Goal: Transaction & Acquisition: Purchase product/service

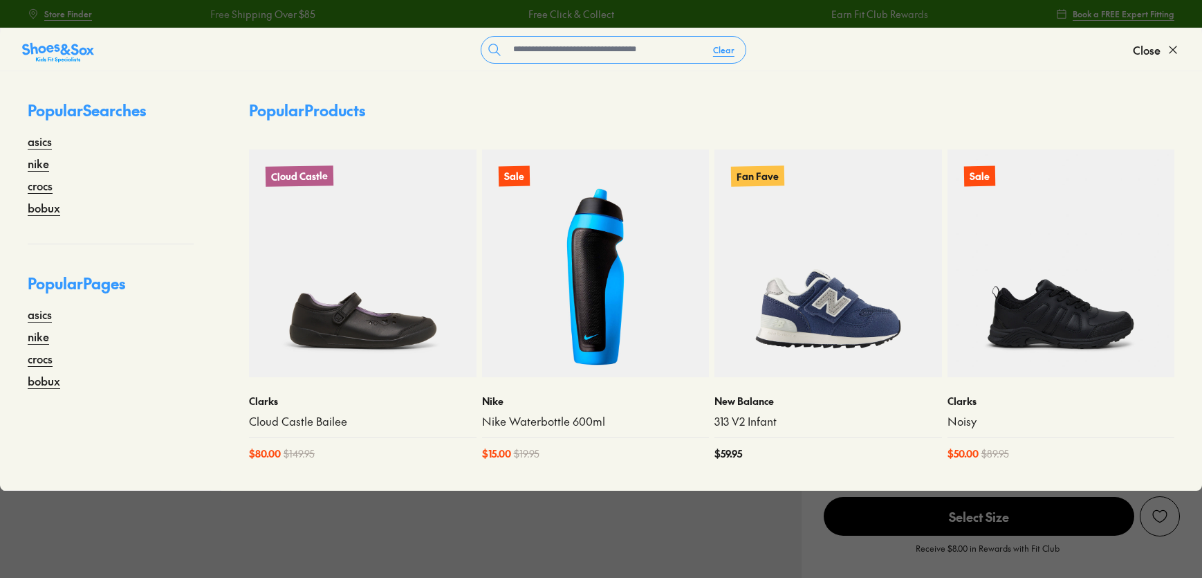
select select "*"
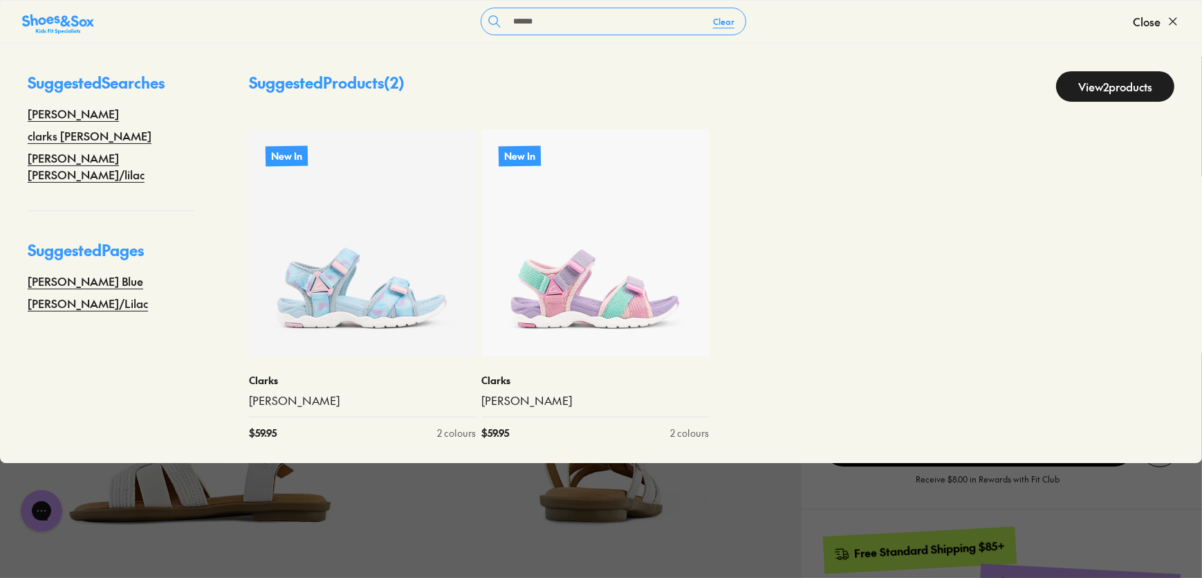
type input "******"
click at [1137, 17] on span "Close" at bounding box center [1147, 21] width 28 height 17
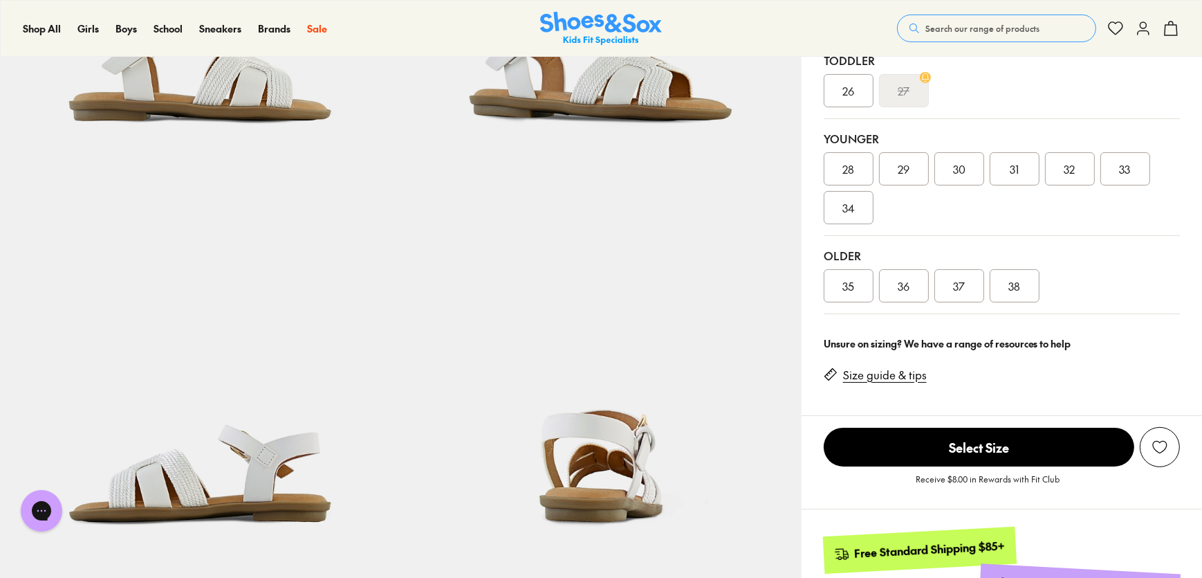
click at [607, 33] on img at bounding box center [601, 29] width 122 height 34
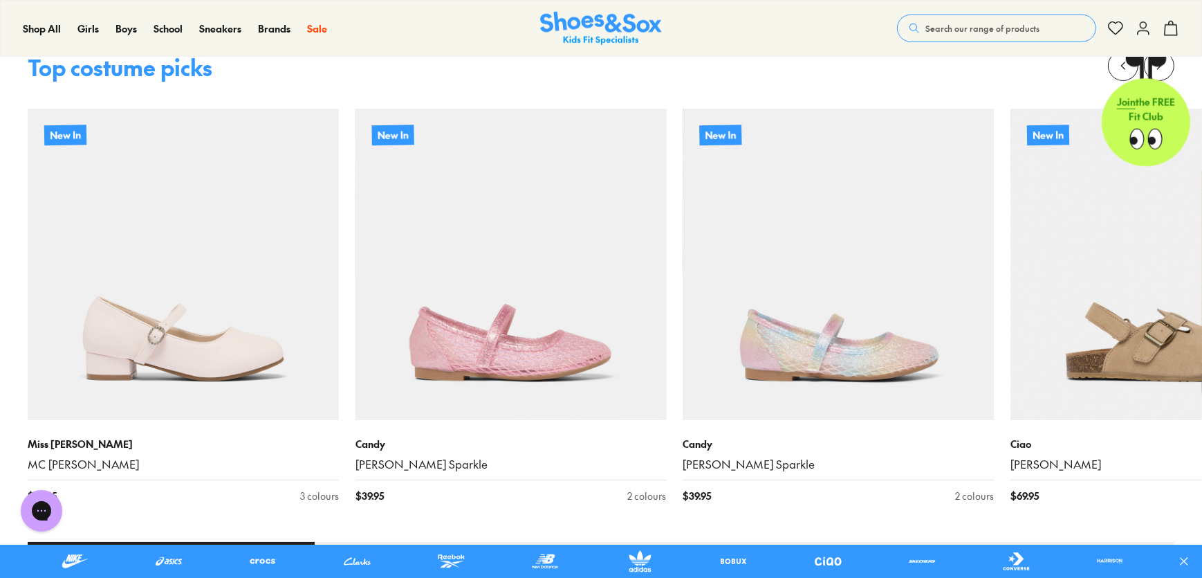
scroll to position [1780, 0]
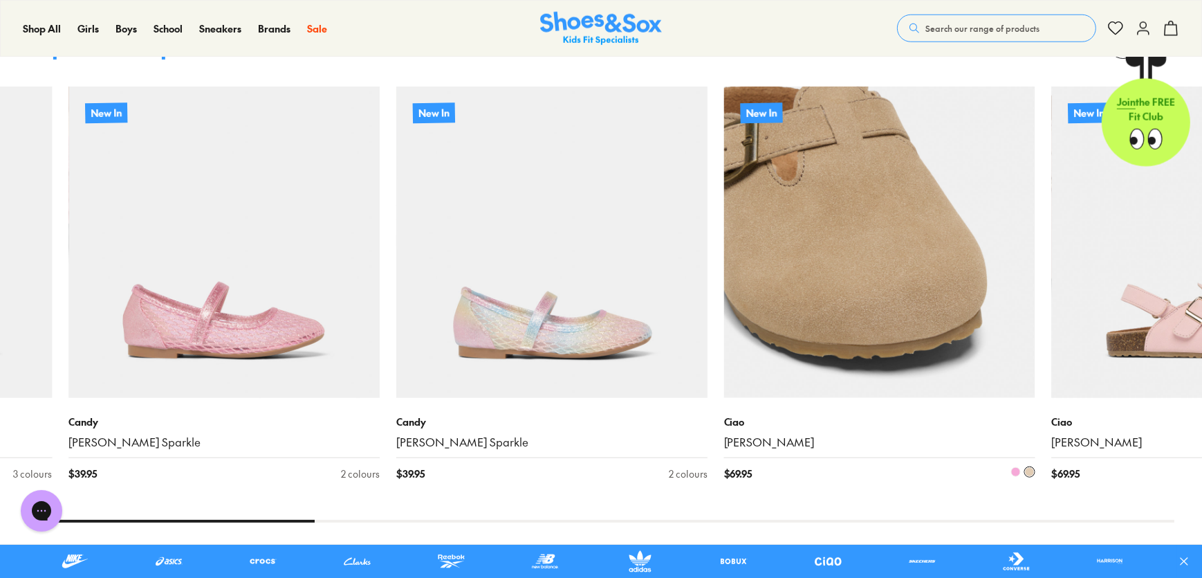
click at [724, 248] on img at bounding box center [879, 241] width 311 height 311
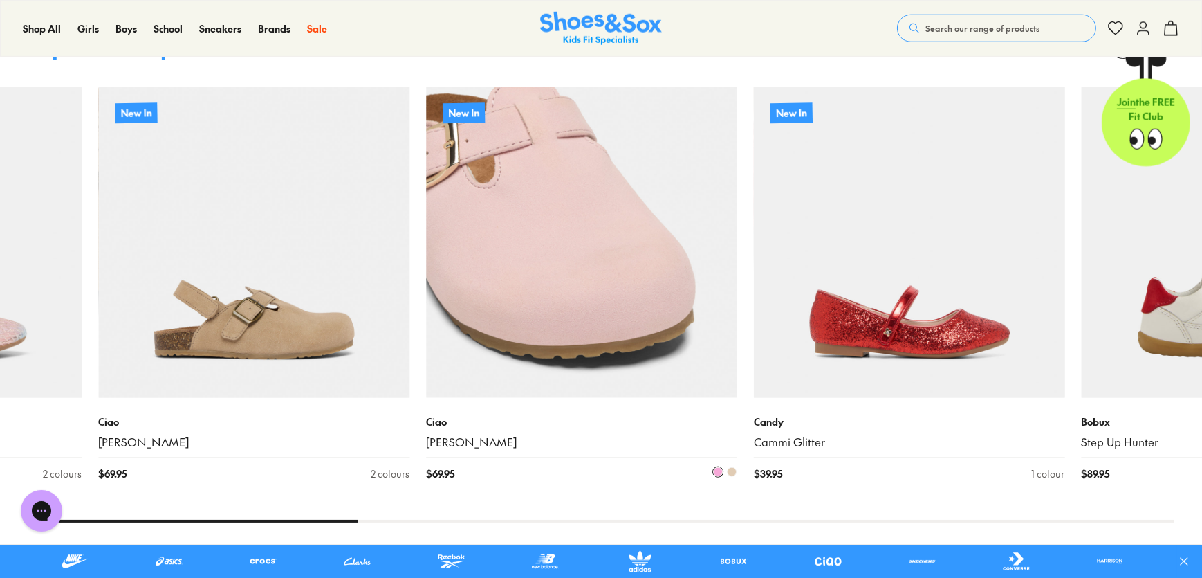
click at [426, 303] on img at bounding box center [581, 241] width 311 height 311
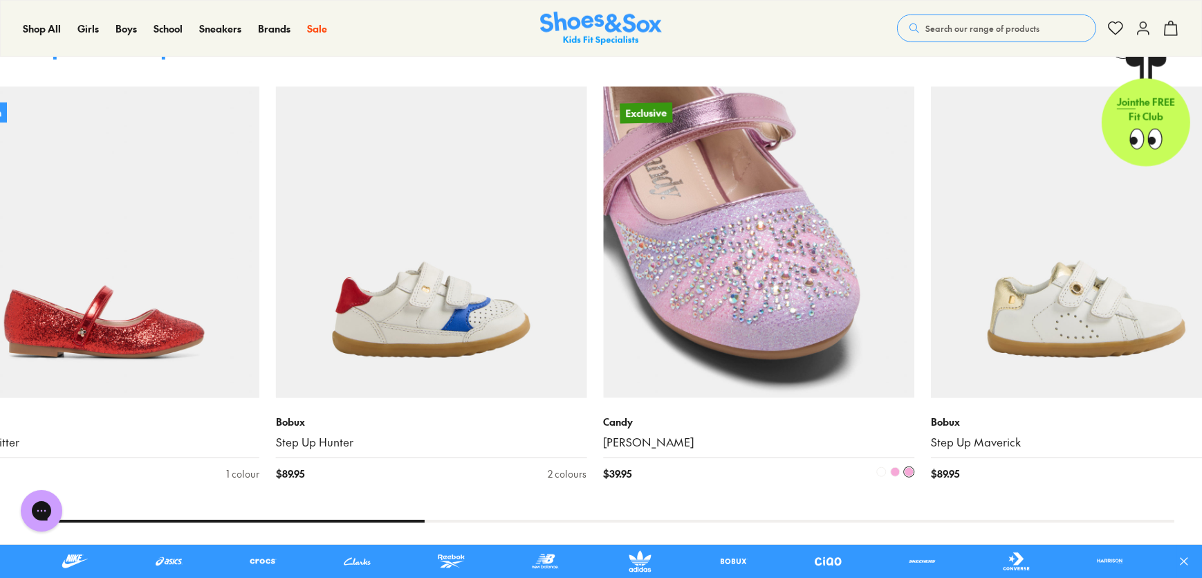
click at [603, 317] on img at bounding box center [758, 241] width 311 height 311
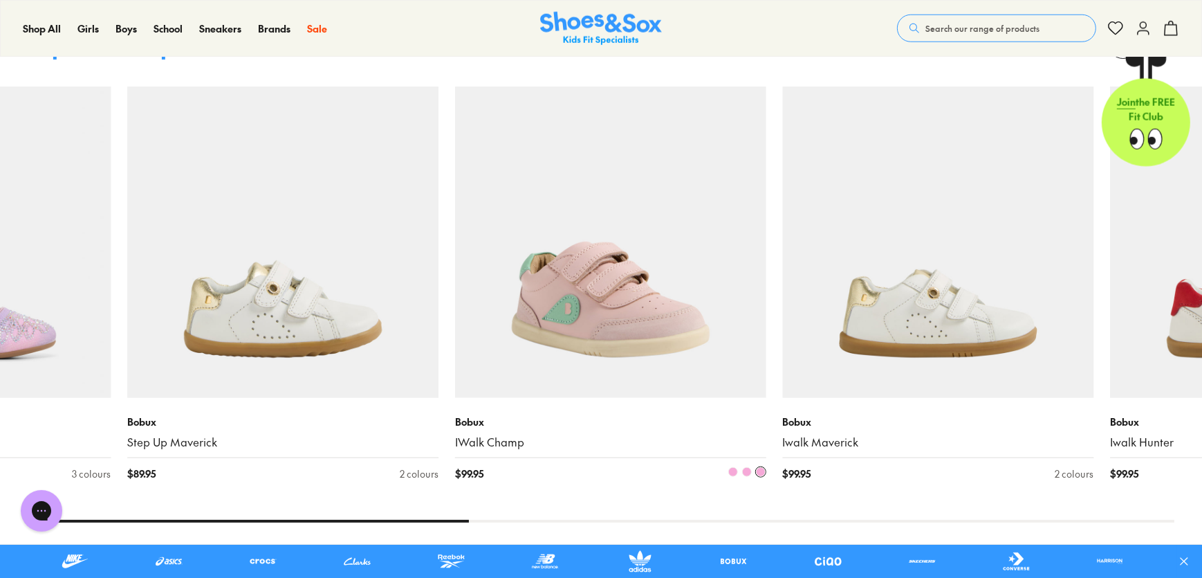
click at [455, 331] on img at bounding box center [610, 241] width 311 height 311
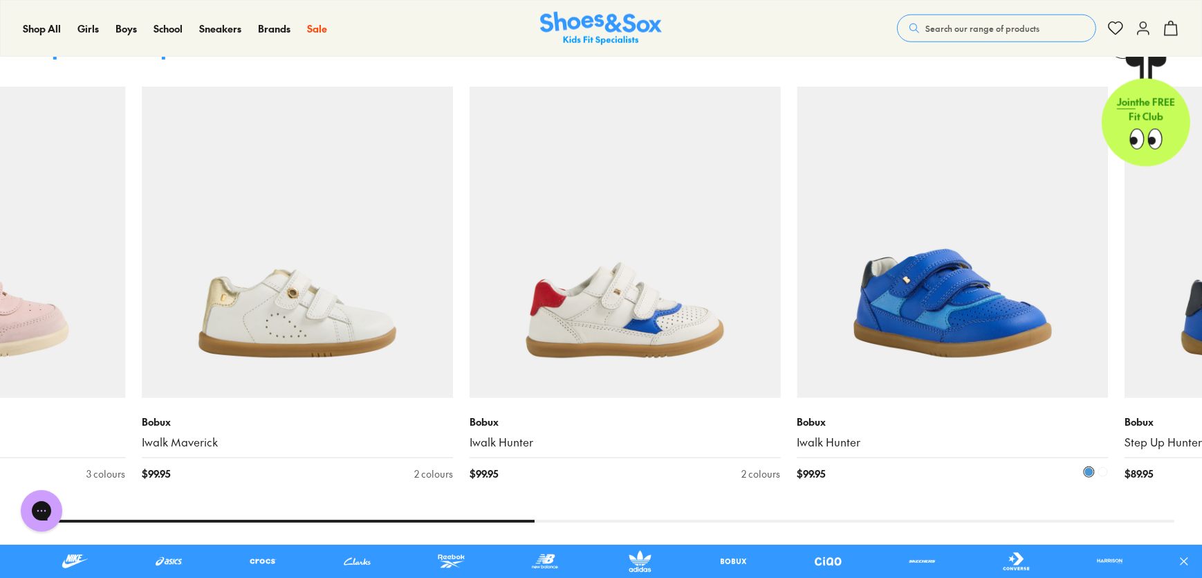
click at [797, 316] on img at bounding box center [952, 241] width 311 height 311
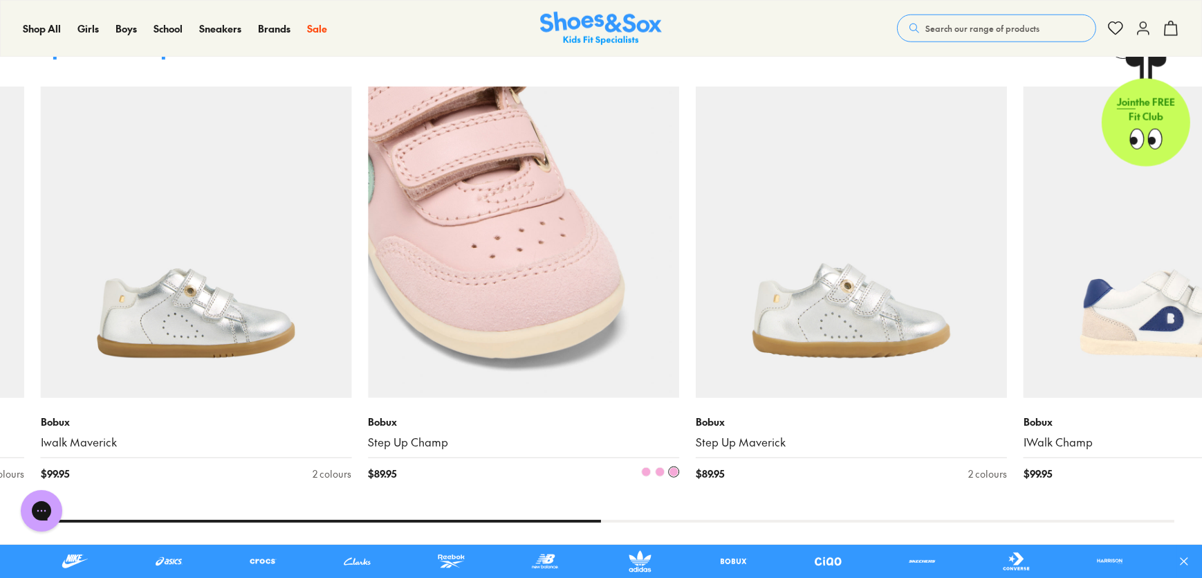
click at [368, 297] on img at bounding box center [523, 241] width 311 height 311
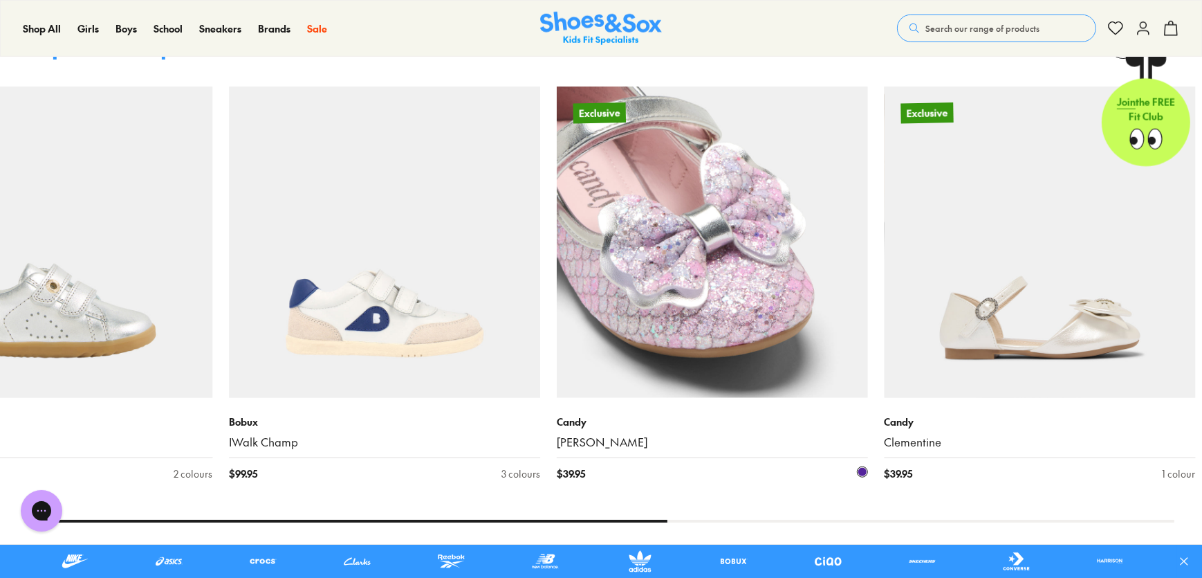
click at [557, 315] on img at bounding box center [712, 241] width 311 height 311
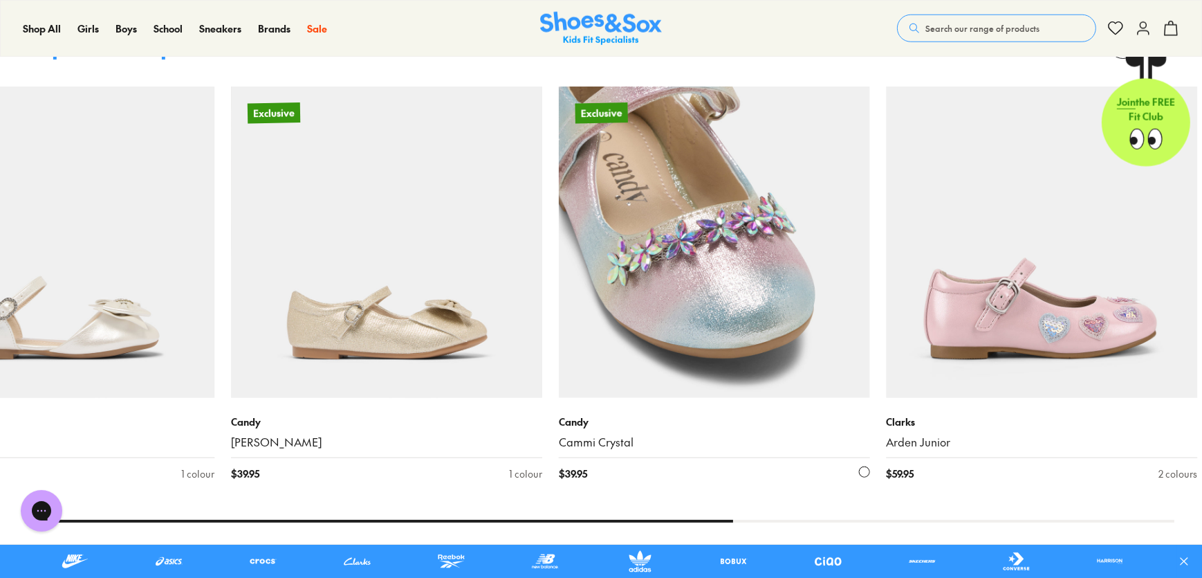
click at [559, 385] on img at bounding box center [714, 241] width 311 height 311
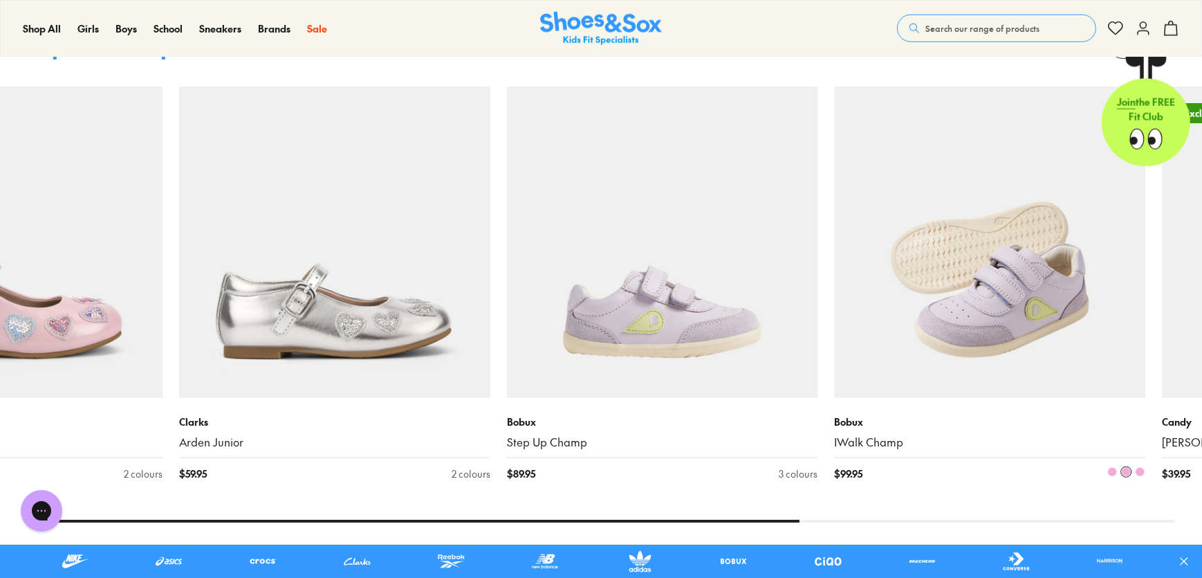
click at [834, 321] on img at bounding box center [989, 241] width 311 height 311
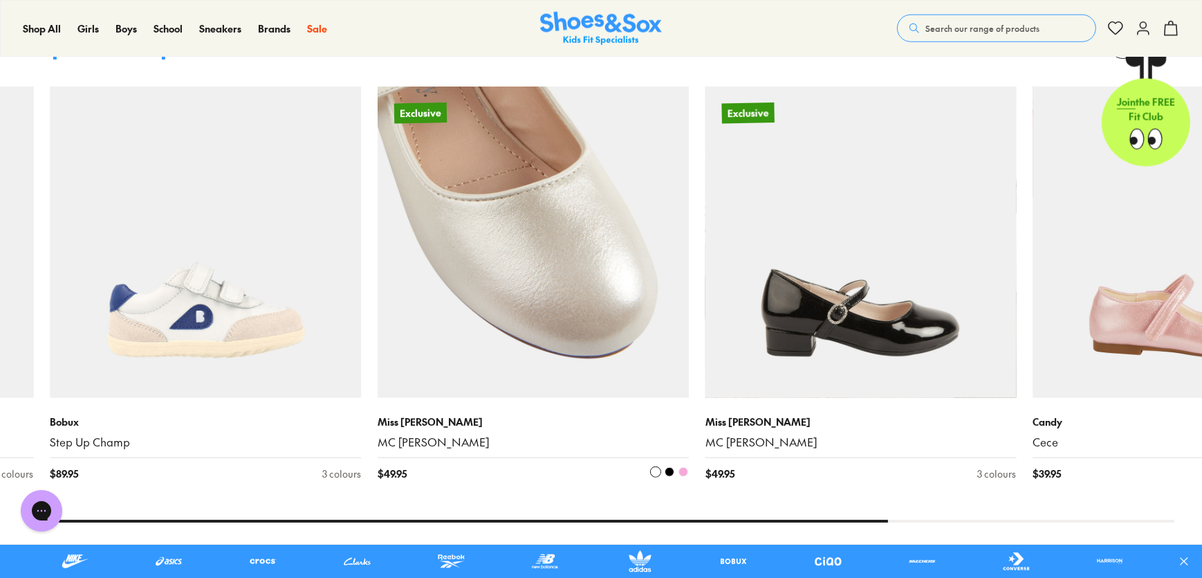
click at [378, 303] on img at bounding box center [533, 241] width 311 height 311
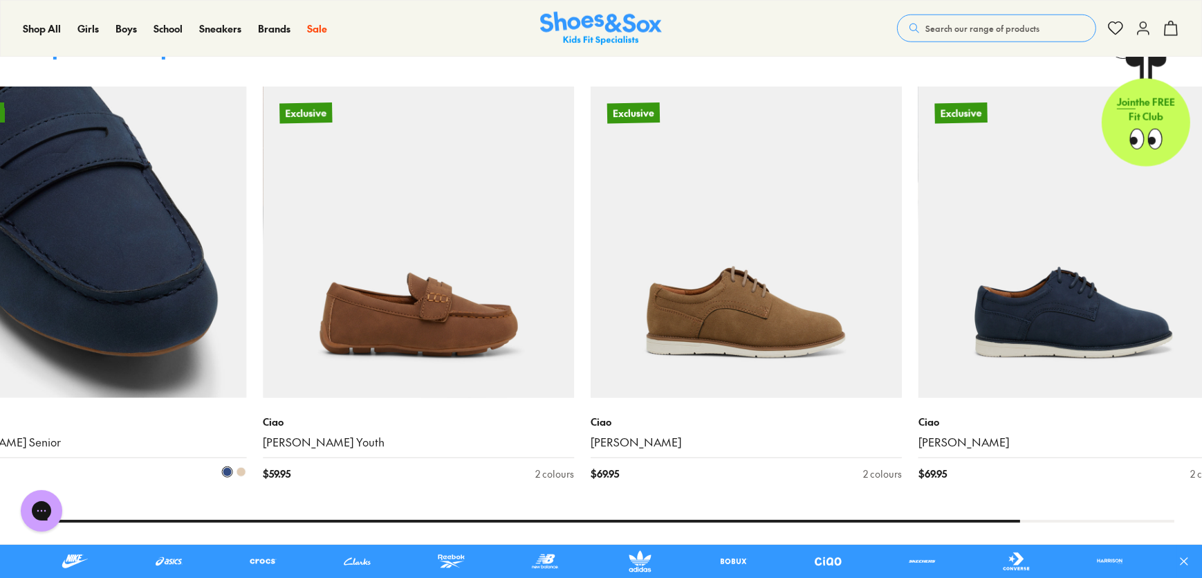
click at [36, 335] on img at bounding box center [91, 241] width 311 height 311
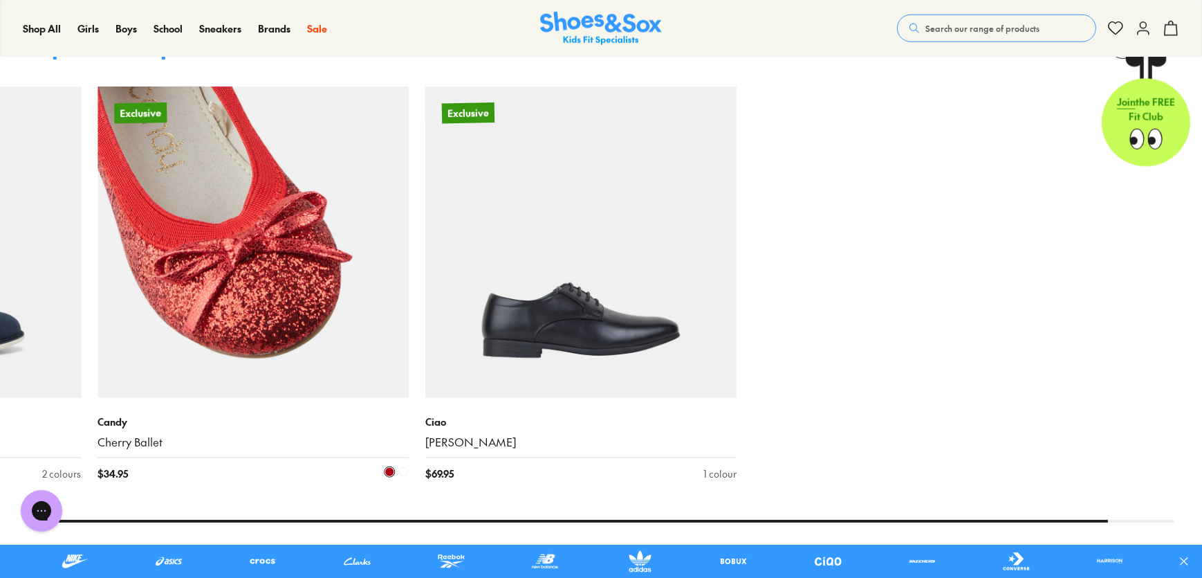
click at [302, 284] on img at bounding box center [253, 241] width 311 height 311
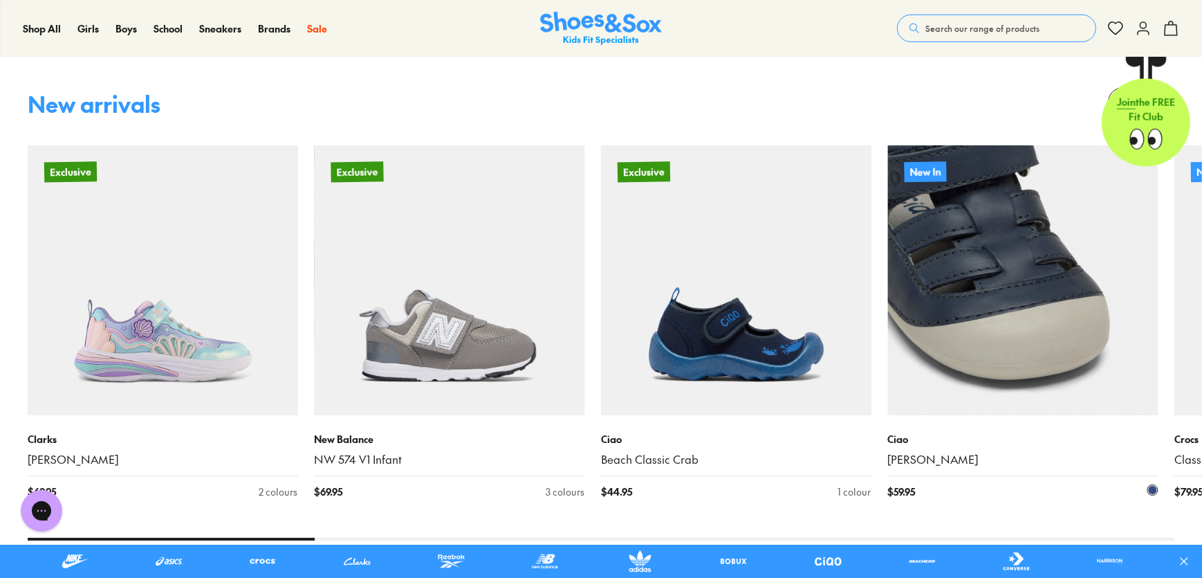
scroll to position [944, 0]
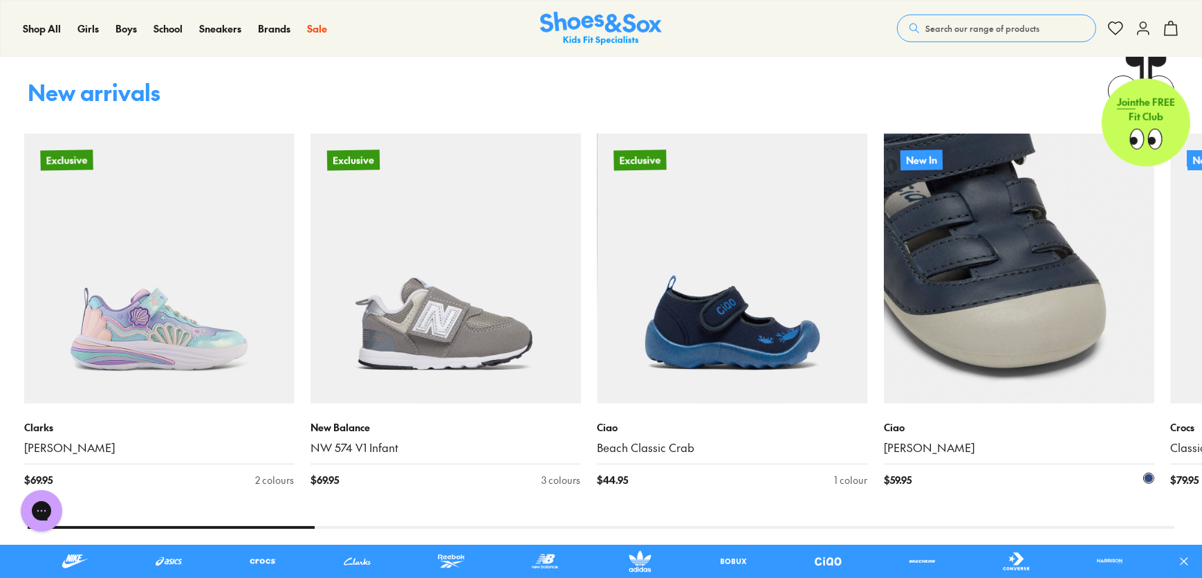
click at [884, 380] on img at bounding box center [1019, 268] width 270 height 270
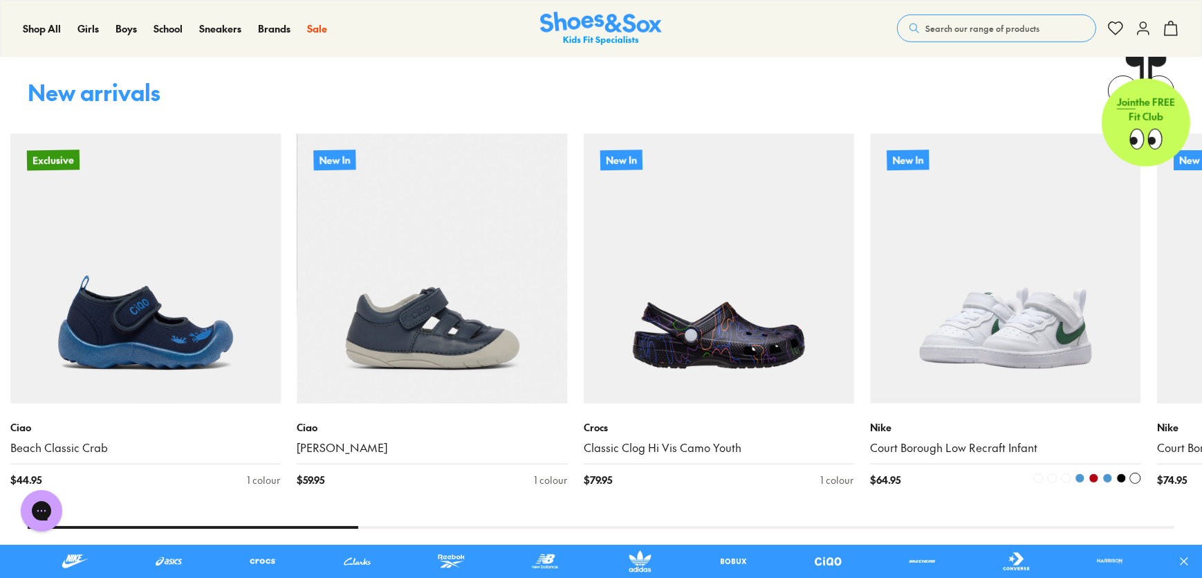
click at [870, 346] on img at bounding box center [1005, 268] width 270 height 270
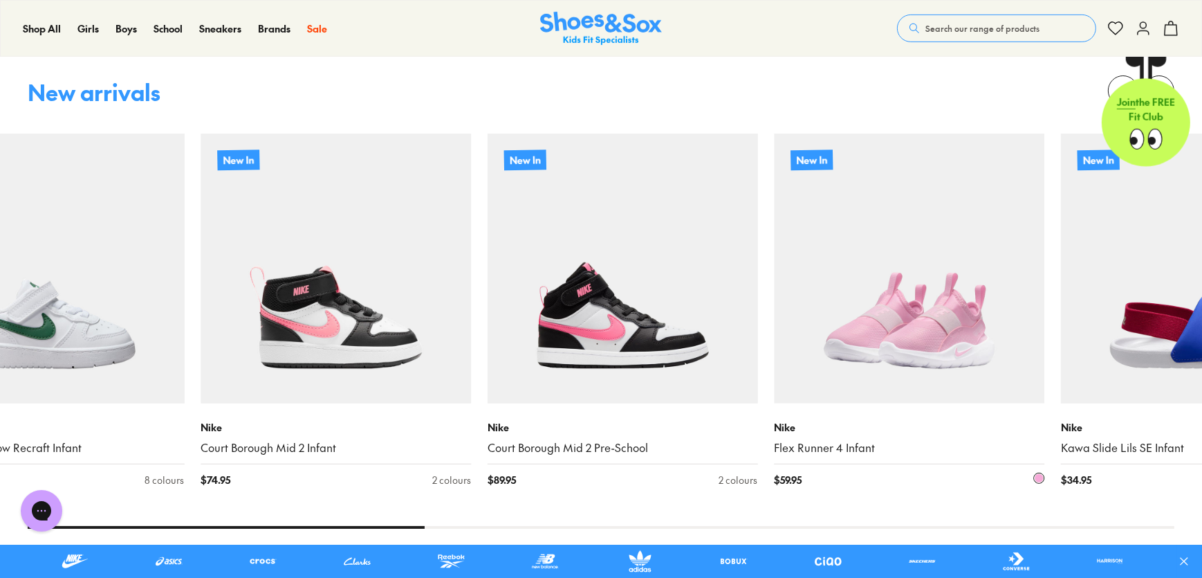
click at [774, 331] on img at bounding box center [909, 268] width 270 height 270
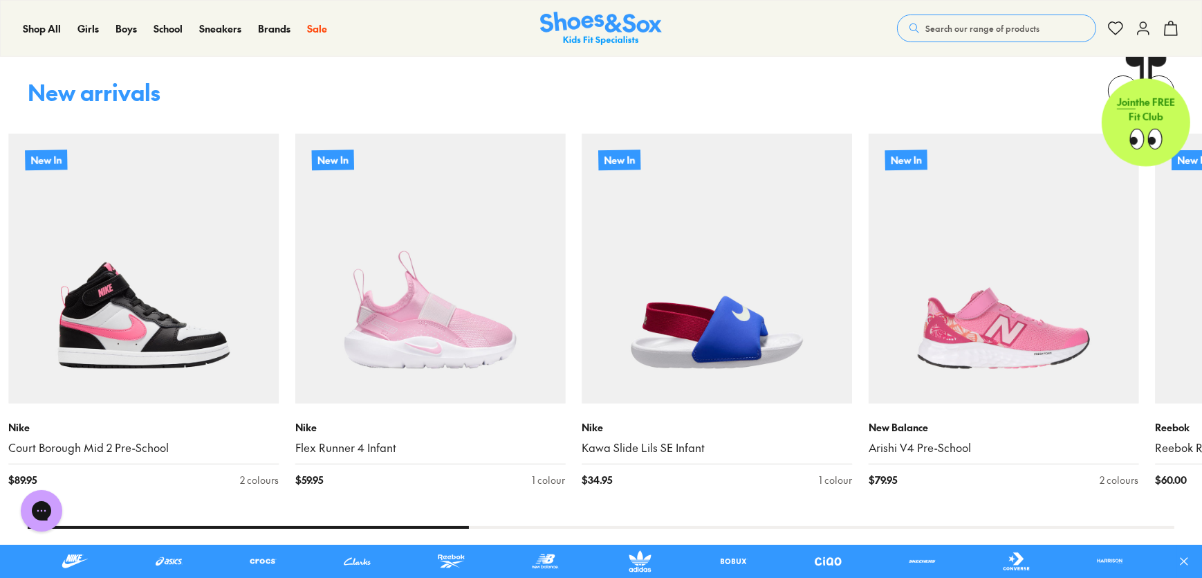
click at [869, 334] on img at bounding box center [1004, 268] width 270 height 270
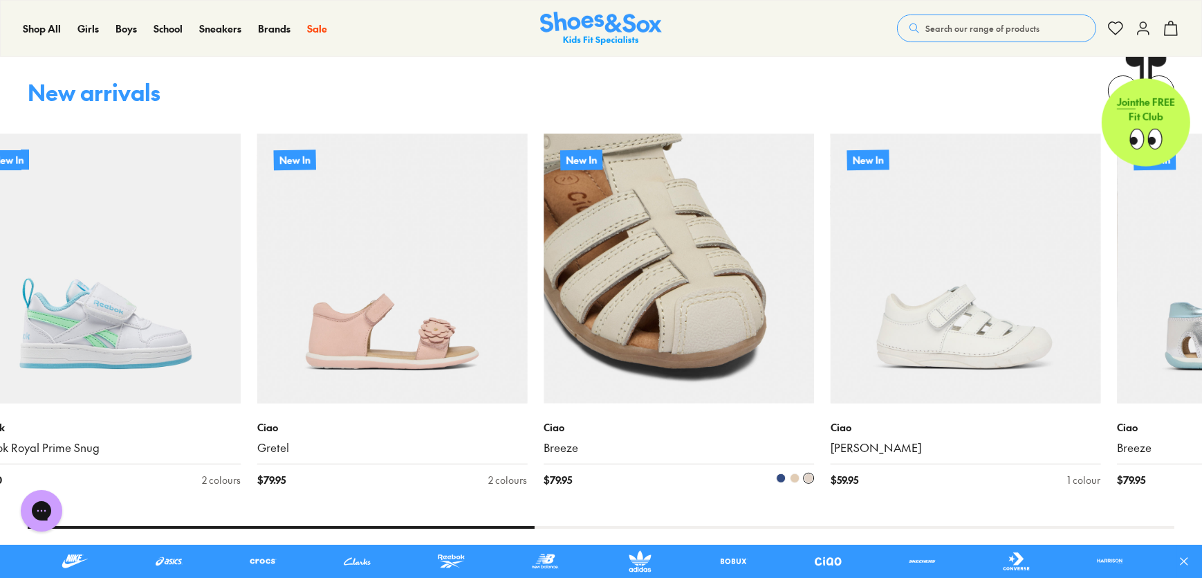
click at [654, 269] on img at bounding box center [679, 268] width 270 height 270
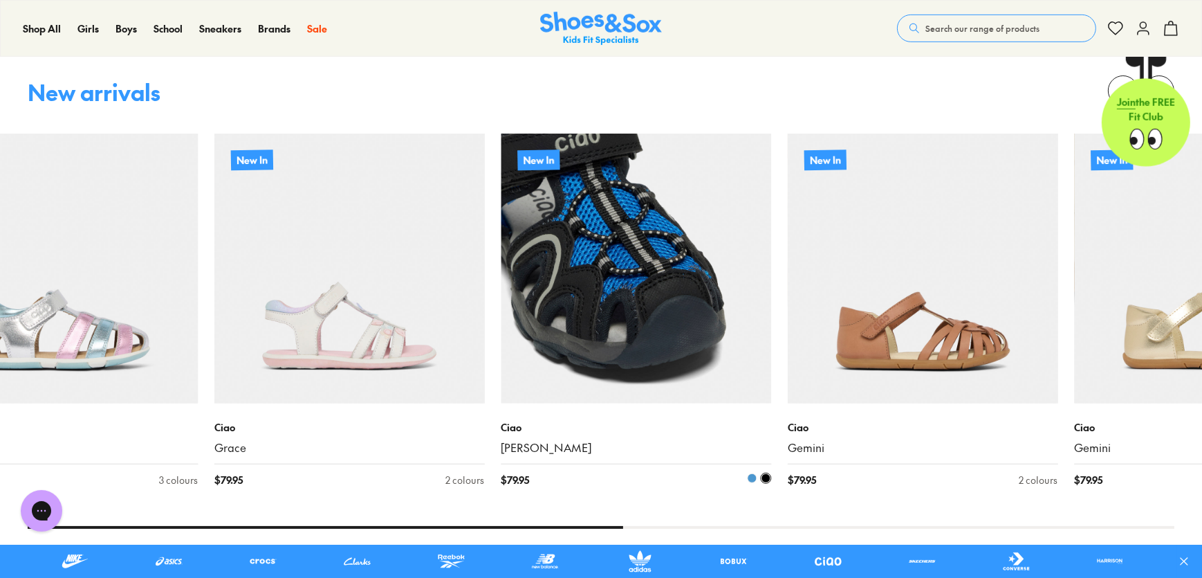
click at [599, 329] on img at bounding box center [636, 268] width 270 height 270
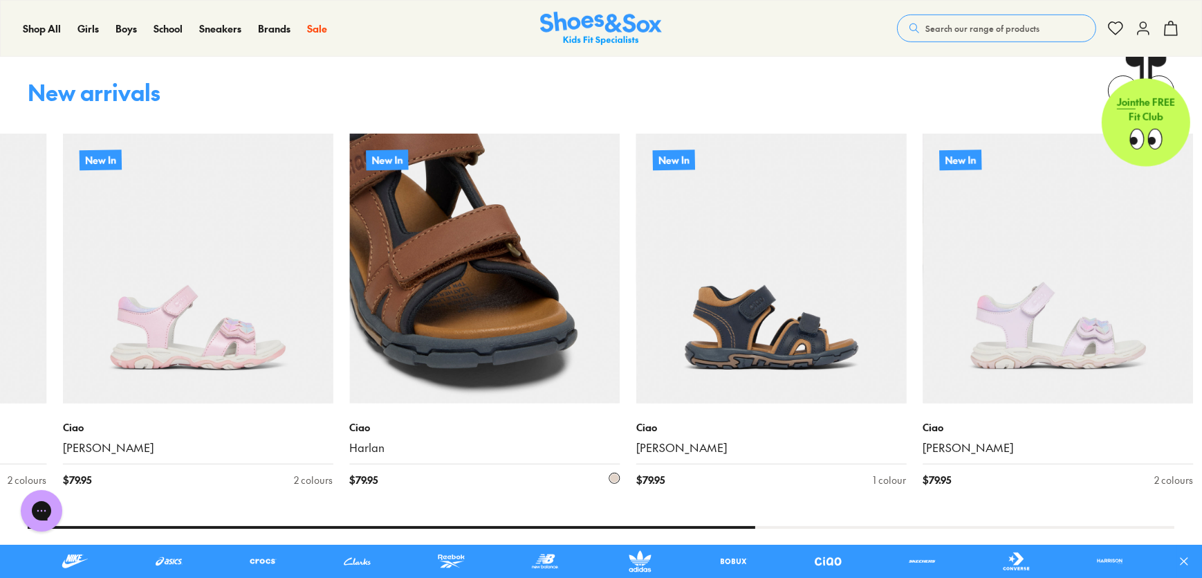
click at [154, 332] on div "New In Ciao Harriet $ 79.95 2 colours" at bounding box center [206, 318] width 287 height 370
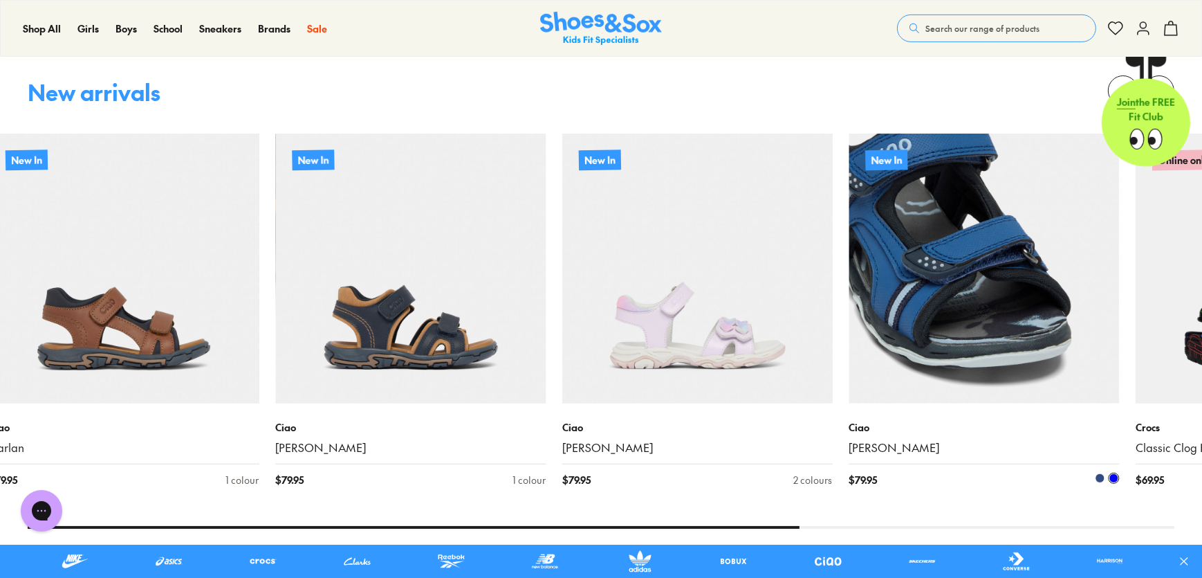
click at [849, 317] on img at bounding box center [984, 268] width 270 height 270
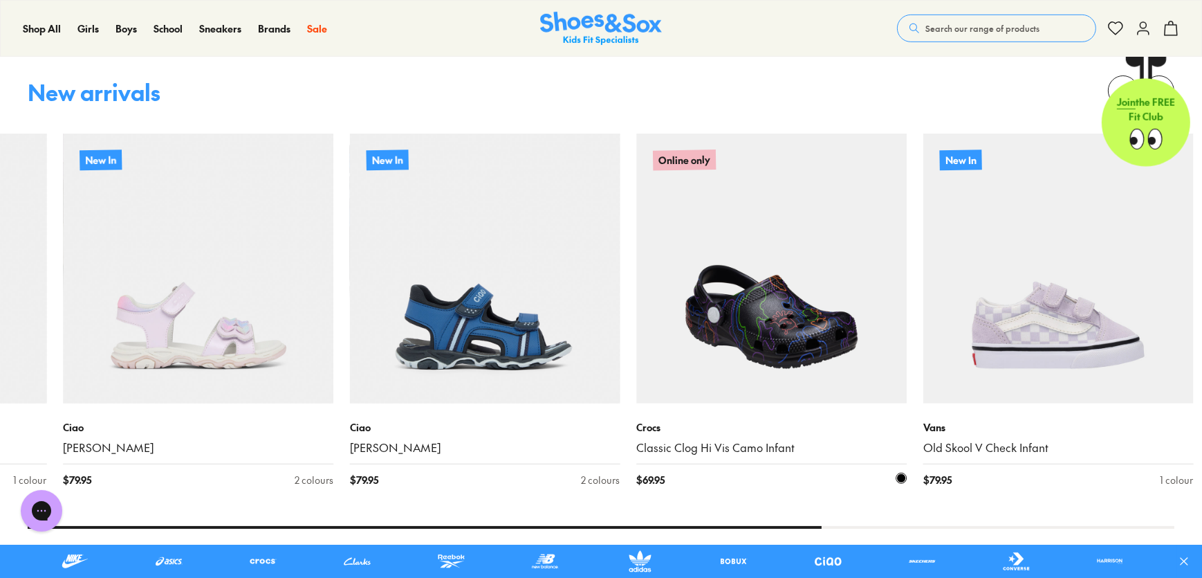
click at [636, 309] on img at bounding box center [771, 268] width 270 height 270
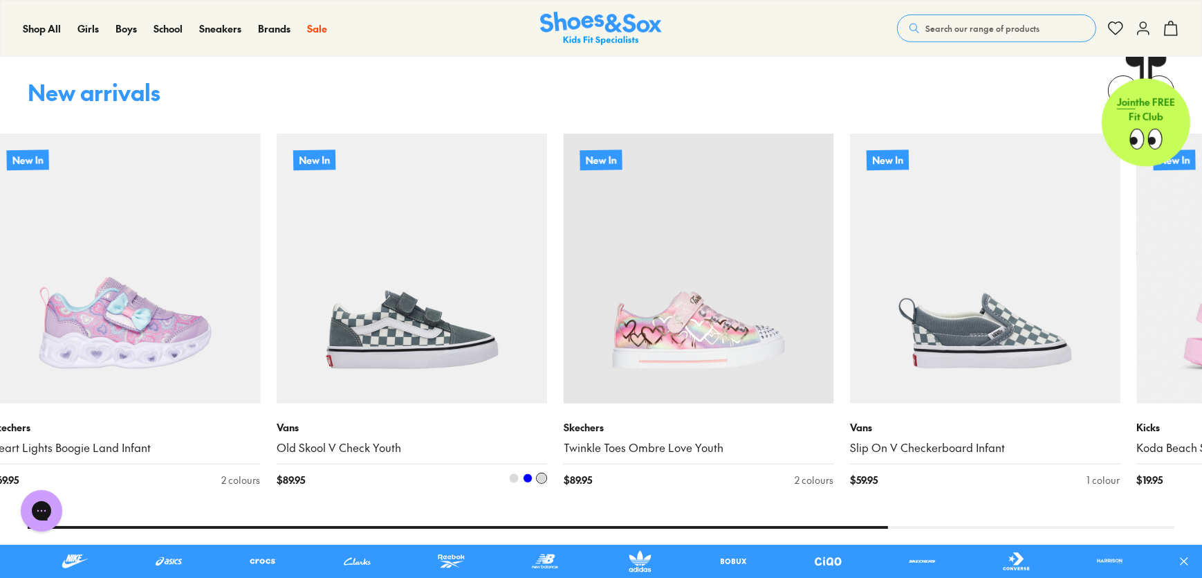
click at [277, 296] on img at bounding box center [412, 268] width 270 height 270
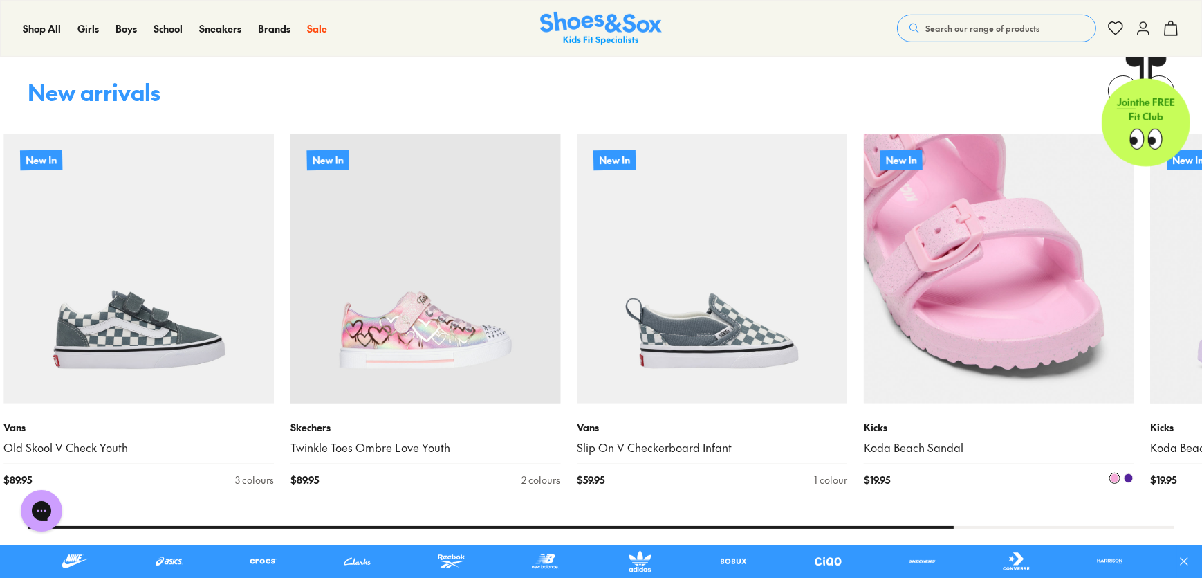
click at [864, 305] on img at bounding box center [999, 268] width 270 height 270
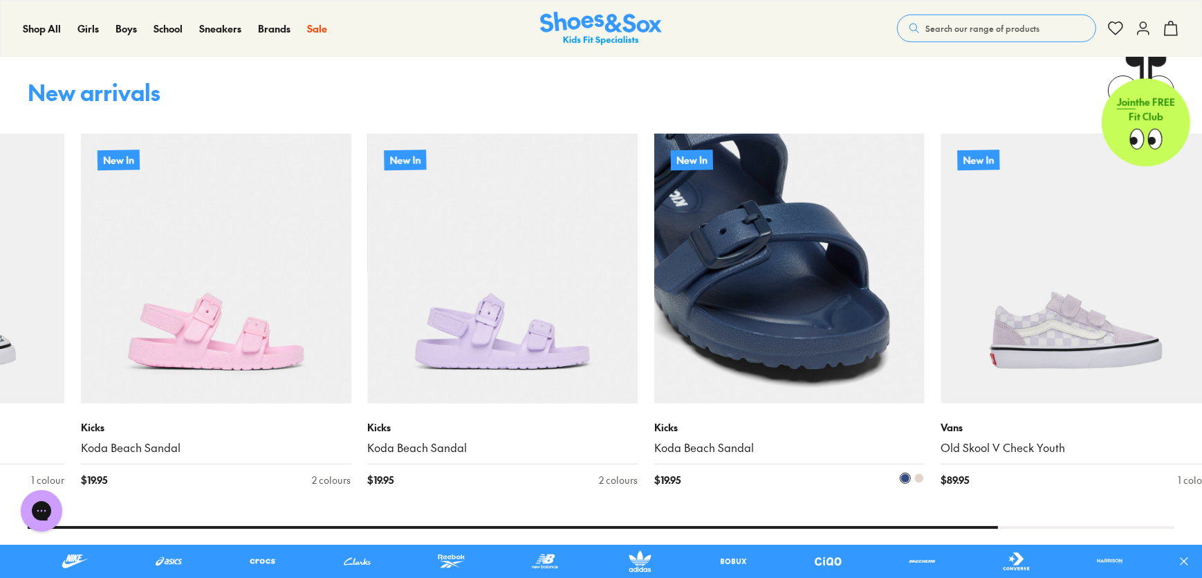
click at [654, 327] on img at bounding box center [789, 268] width 270 height 270
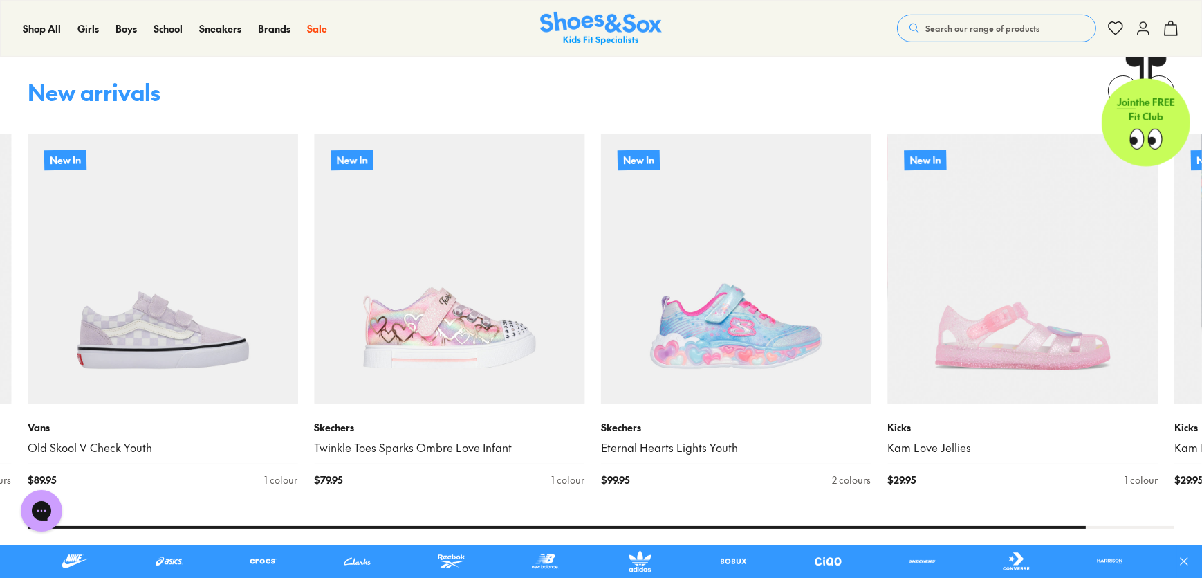
click at [613, 13] on img at bounding box center [601, 29] width 122 height 34
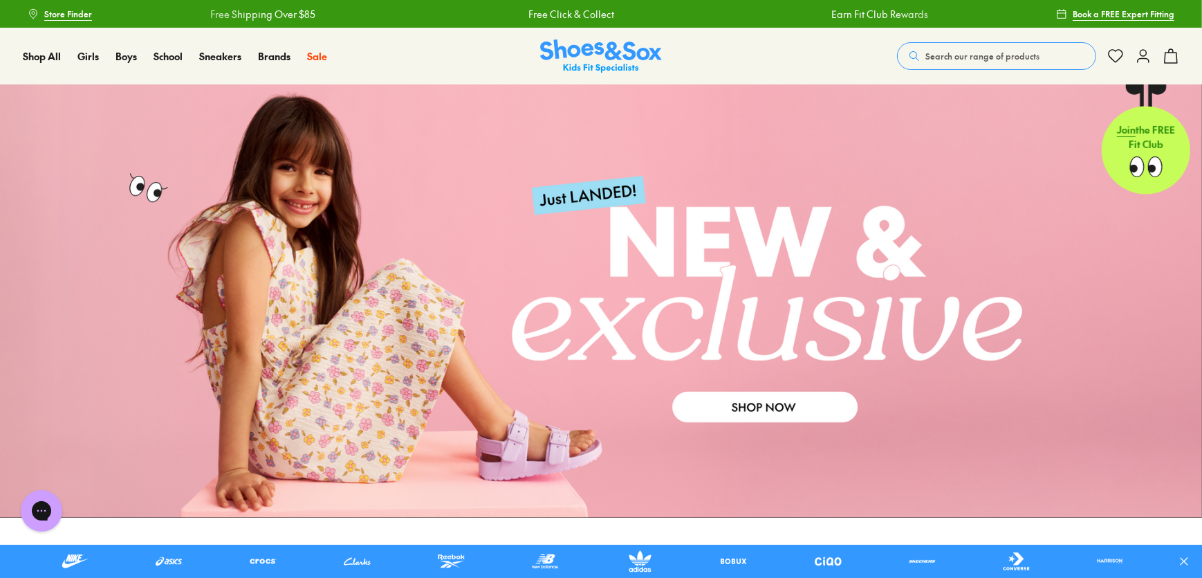
click at [980, 45] on button "Search our range of products" at bounding box center [996, 56] width 199 height 28
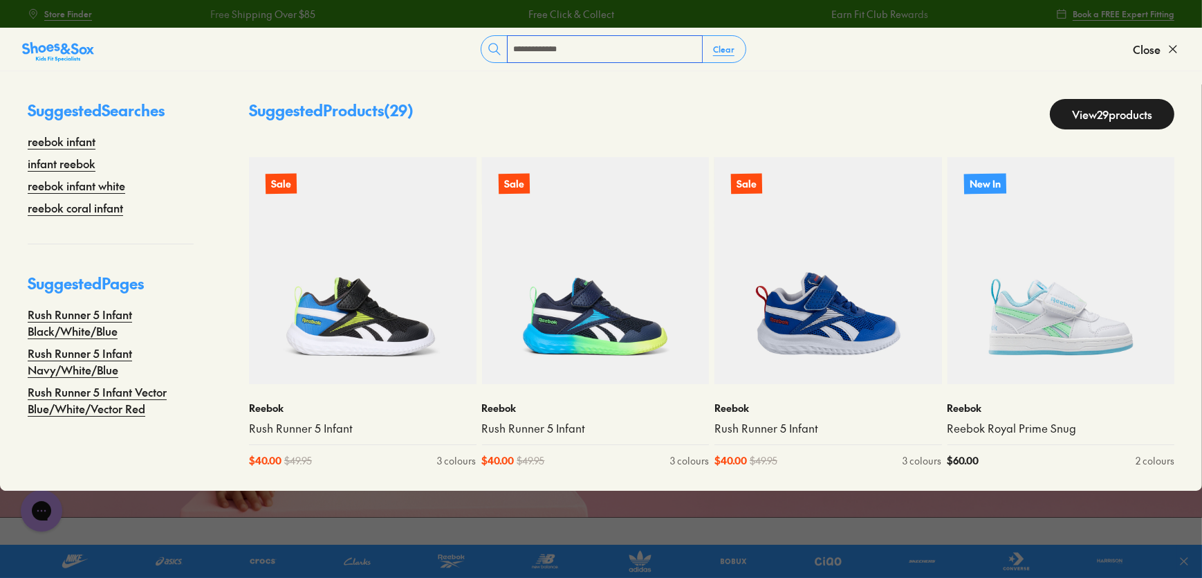
type input "**********"
click at [1114, 124] on link "View 29 products" at bounding box center [1112, 114] width 124 height 30
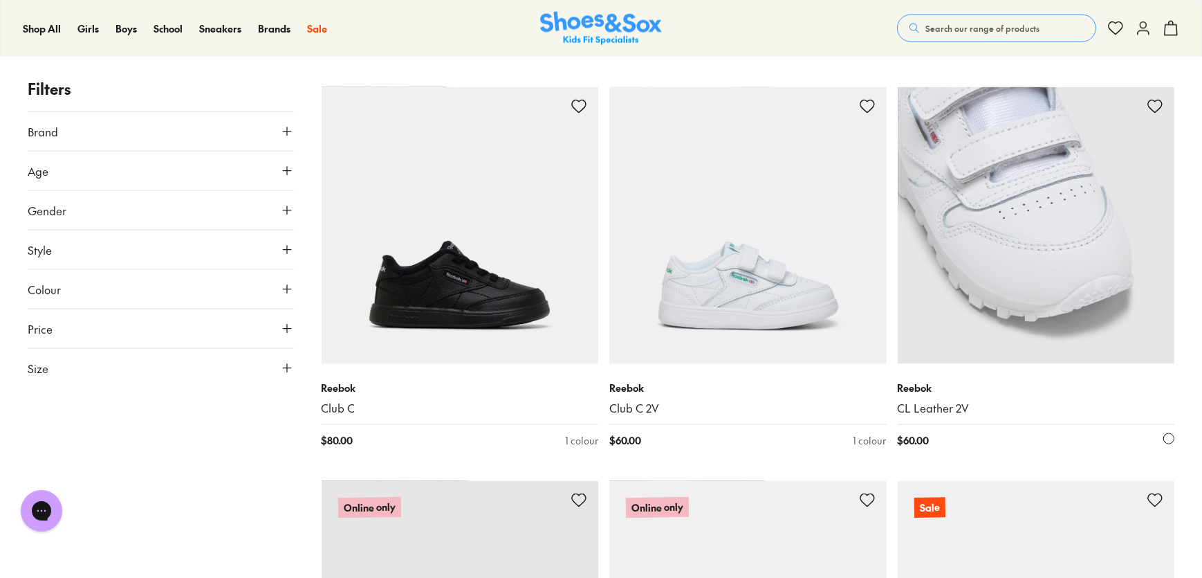
click at [1016, 345] on img at bounding box center [1036, 225] width 277 height 277
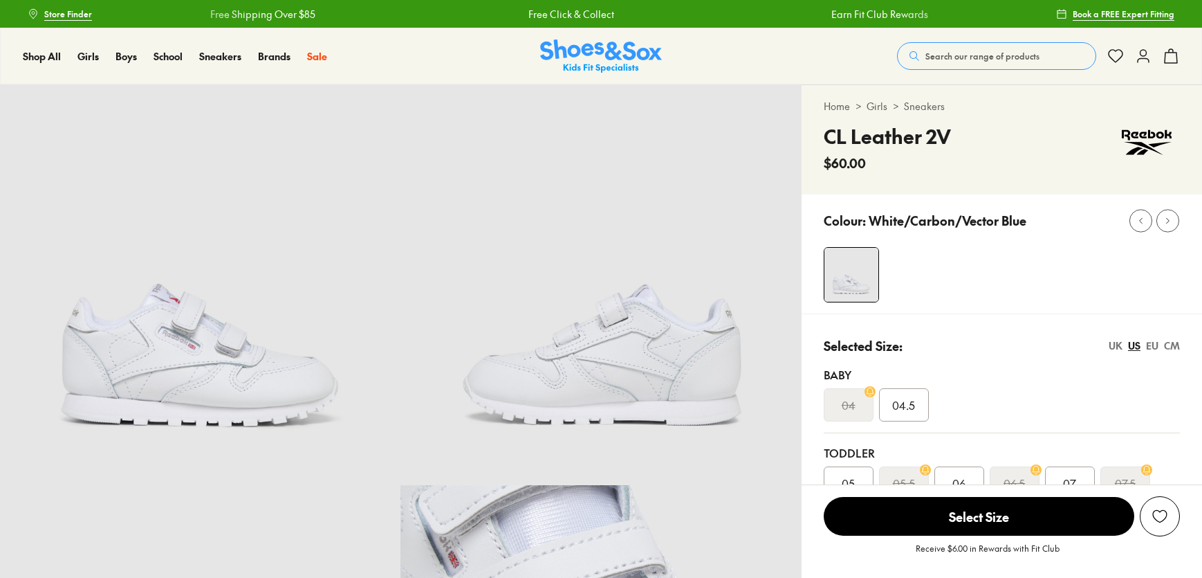
select select "*"
